Goal: Find specific page/section: Find specific page/section

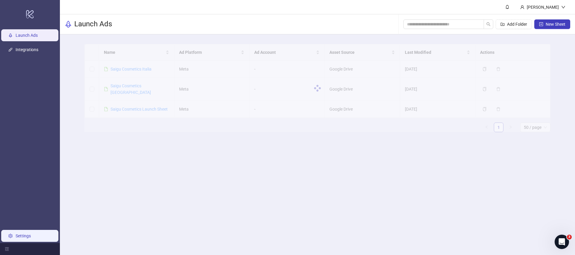
click at [22, 235] on link "Settings" at bounding box center [23, 236] width 15 height 5
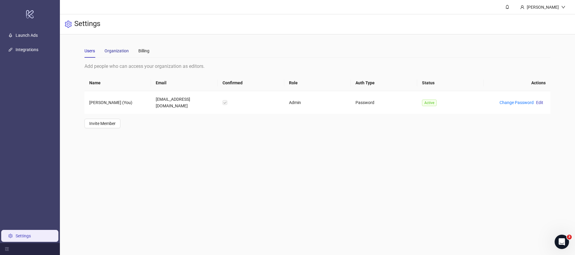
click at [119, 51] on div "Organization" at bounding box center [116, 51] width 24 height 7
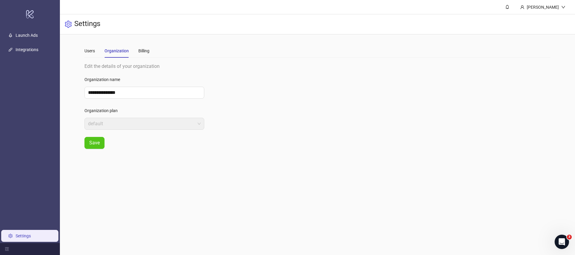
click at [150, 49] on div "Users Organization Billing" at bounding box center [317, 51] width 466 height 14
click at [147, 49] on div "Billing" at bounding box center [143, 51] width 11 height 7
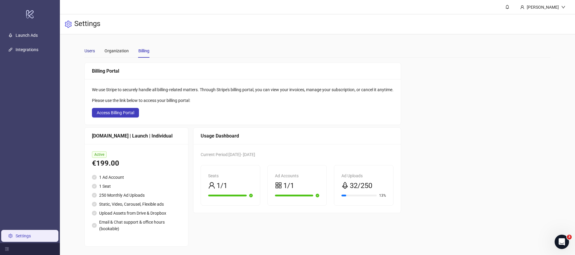
click at [95, 51] on div "Users" at bounding box center [89, 51] width 10 height 7
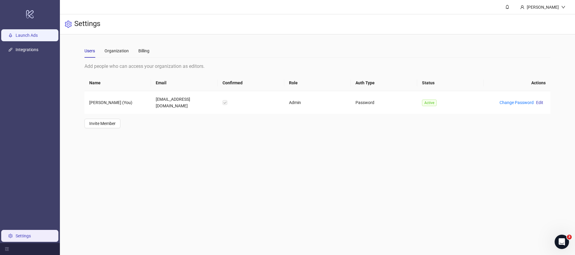
click at [30, 38] on link "Launch Ads" at bounding box center [27, 35] width 22 height 5
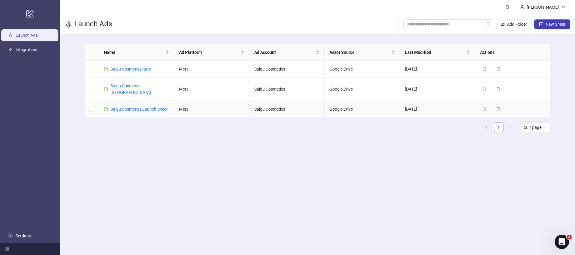
click at [159, 106] on div "Saigu Cosmetics Launch Sheet" at bounding box center [138, 109] width 57 height 7
click at [140, 107] on link "Saigu Cosmetics Launch Sheet" at bounding box center [138, 109] width 57 height 5
